Goal: Information Seeking & Learning: Find specific fact

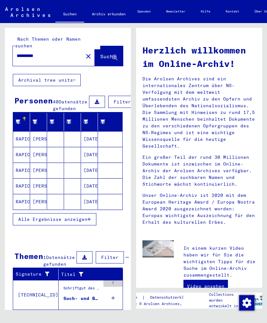
click at [83, 219] on span "Alle Ergebnisse anzeigen" at bounding box center [52, 219] width 69 height 6
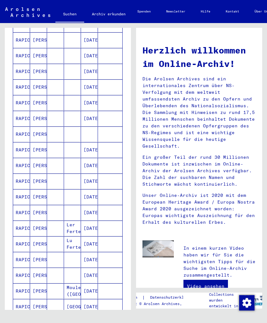
scroll to position [130, 0]
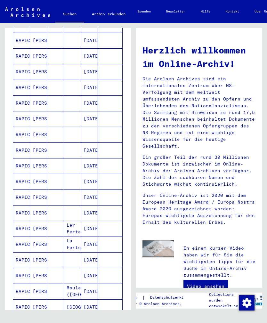
click at [43, 163] on mat-cell "[PERSON_NAME]" at bounding box center [38, 165] width 17 height 15
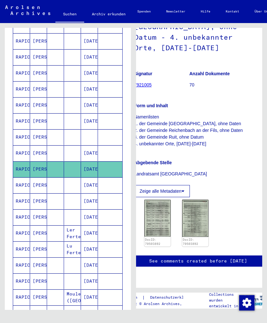
scroll to position [167, 10]
click at [159, 200] on img at bounding box center [157, 218] width 26 height 37
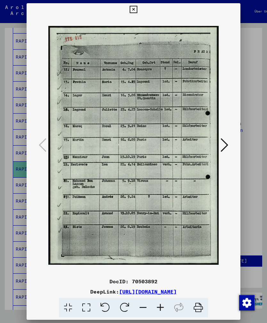
click at [139, 8] on button at bounding box center [133, 9] width 11 height 13
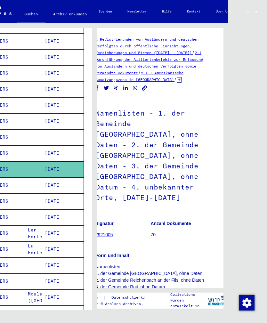
scroll to position [0, 44]
click at [258, 11] on div at bounding box center [256, 12] width 3 height 2
click at [251, 11] on span "English" at bounding box center [247, 12] width 24 height 10
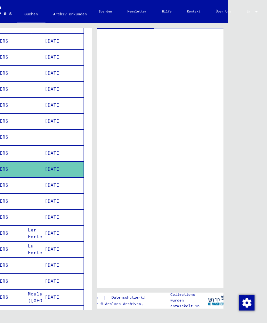
type input "********"
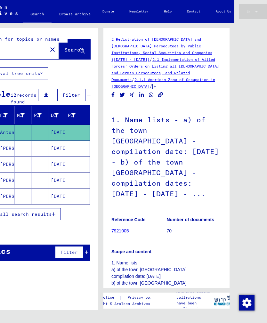
click at [250, 12] on mat-select-trigger "EN" at bounding box center [248, 12] width 4 height 4
click at [252, 10] on span "English" at bounding box center [247, 12] width 24 height 10
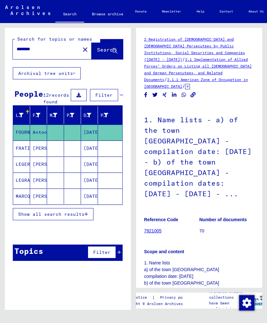
click at [81, 48] on mat-icon "close" at bounding box center [85, 50] width 8 height 8
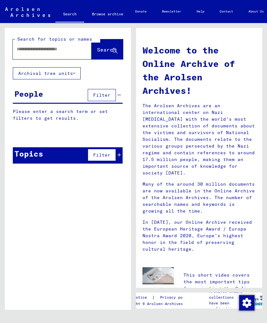
click at [65, 59] on div "Search for topics or names Search" at bounding box center [68, 47] width 126 height 39
click at [73, 15] on link "Search" at bounding box center [69, 14] width 29 height 17
click at [61, 52] on input "text" at bounding box center [45, 49] width 56 height 7
type input "*********"
click at [108, 51] on span "Search" at bounding box center [106, 49] width 19 height 6
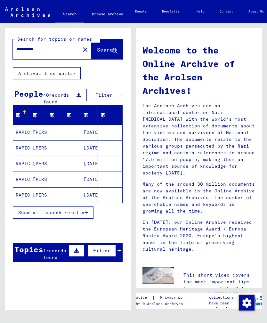
click at [76, 215] on span "Show all search results" at bounding box center [51, 212] width 66 height 6
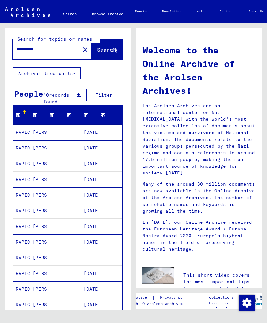
click at [43, 296] on mat-cell "[PERSON_NAME]" at bounding box center [38, 288] width 17 height 15
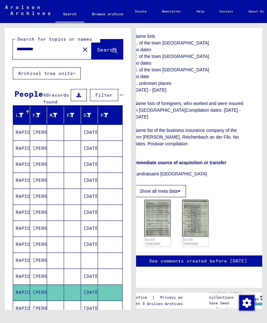
scroll to position [872, 10]
click at [197, 200] on img at bounding box center [195, 218] width 26 height 37
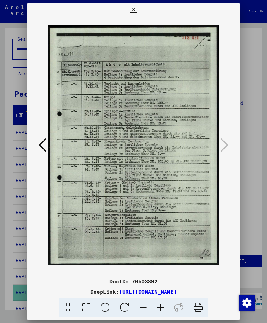
click at [46, 139] on icon at bounding box center [43, 144] width 8 height 15
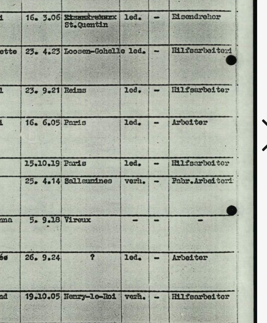
click at [220, 137] on icon at bounding box center [224, 144] width 8 height 15
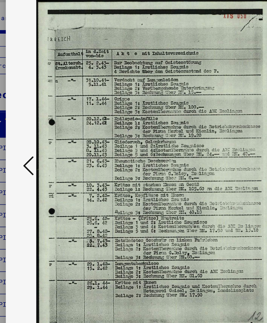
click at [39, 137] on icon at bounding box center [43, 144] width 8 height 15
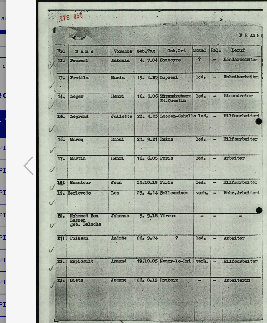
click at [220, 137] on icon at bounding box center [224, 144] width 8 height 15
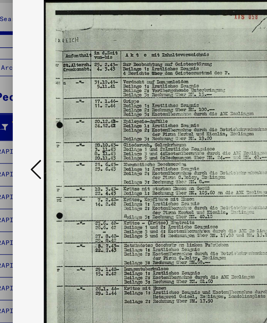
click at [41, 137] on icon at bounding box center [43, 144] width 8 height 15
